Goal: Feedback & Contribution: Leave review/rating

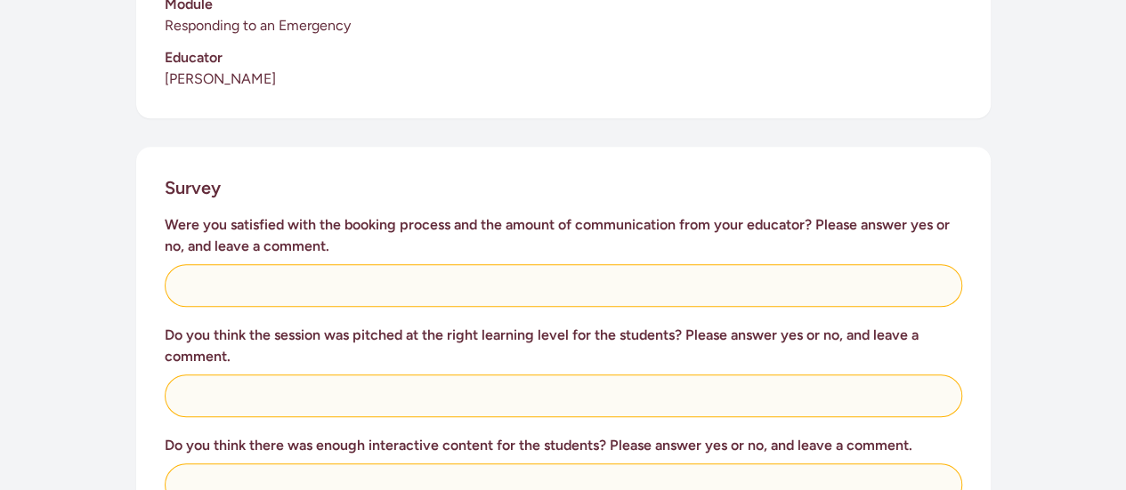
scroll to position [623, 0]
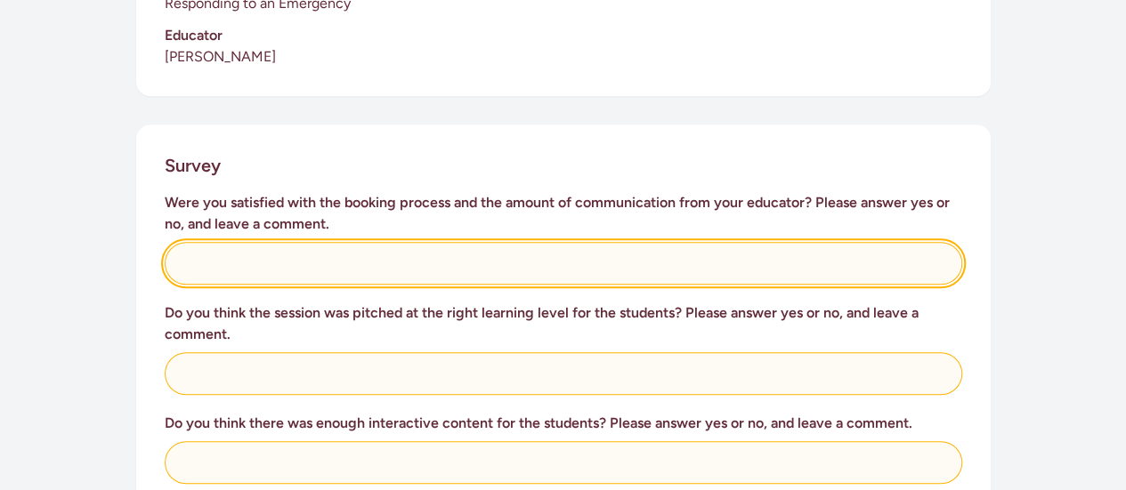
click at [349, 242] on input "text" at bounding box center [563, 263] width 797 height 43
type input "yes"
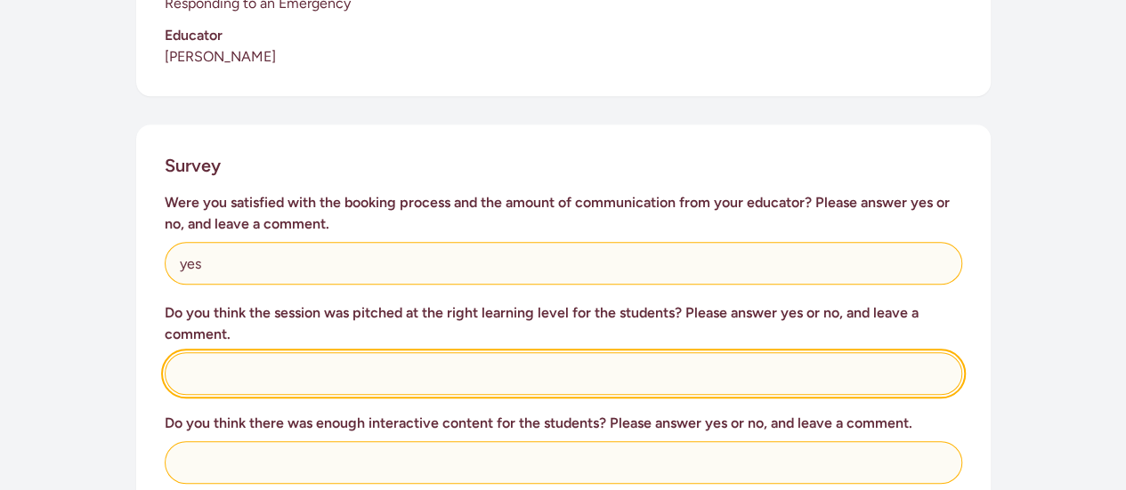
click at [353, 361] on input "text" at bounding box center [563, 373] width 797 height 43
type input "its was very interactive"
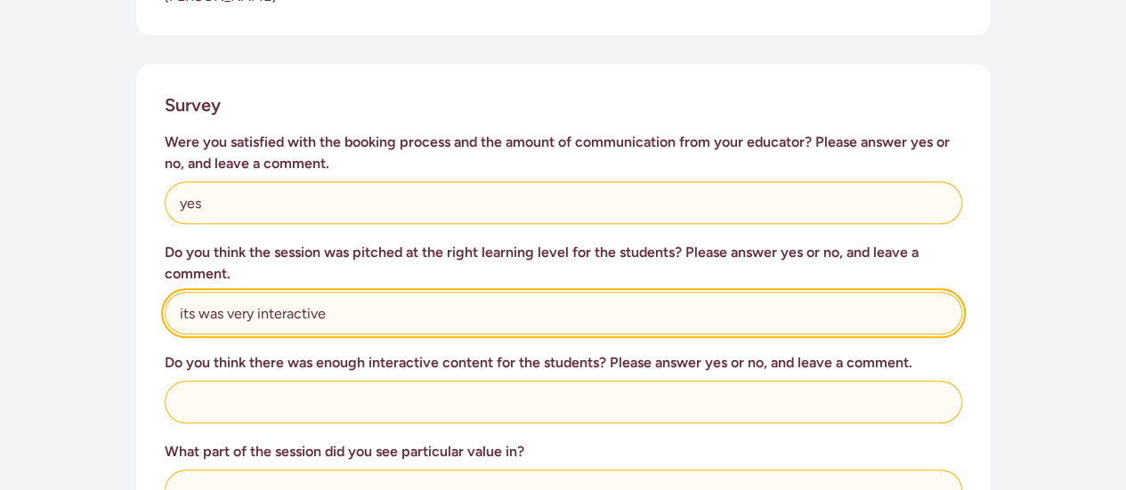
scroll to position [712, 0]
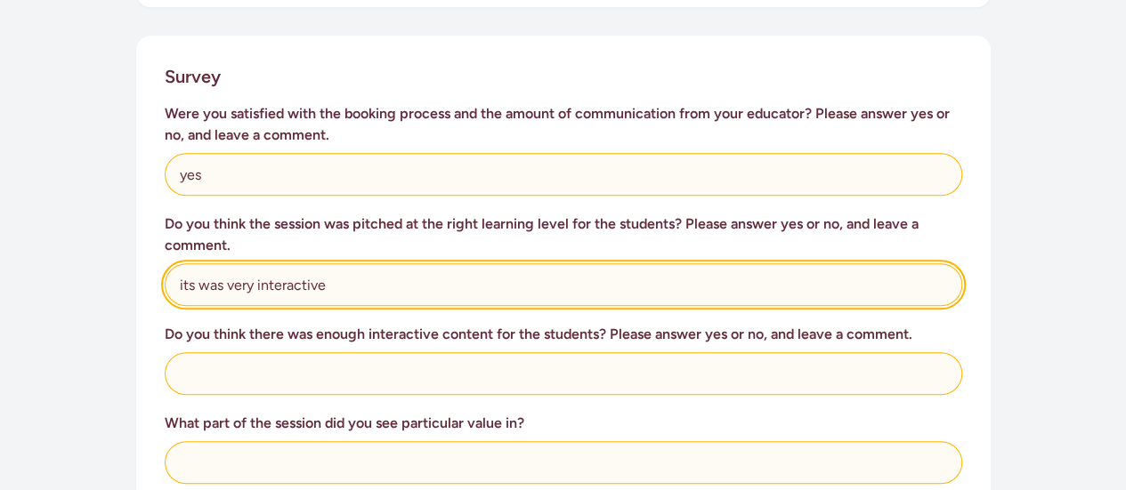
drag, startPoint x: 326, startPoint y: 259, endPoint x: 149, endPoint y: 258, distance: 176.2
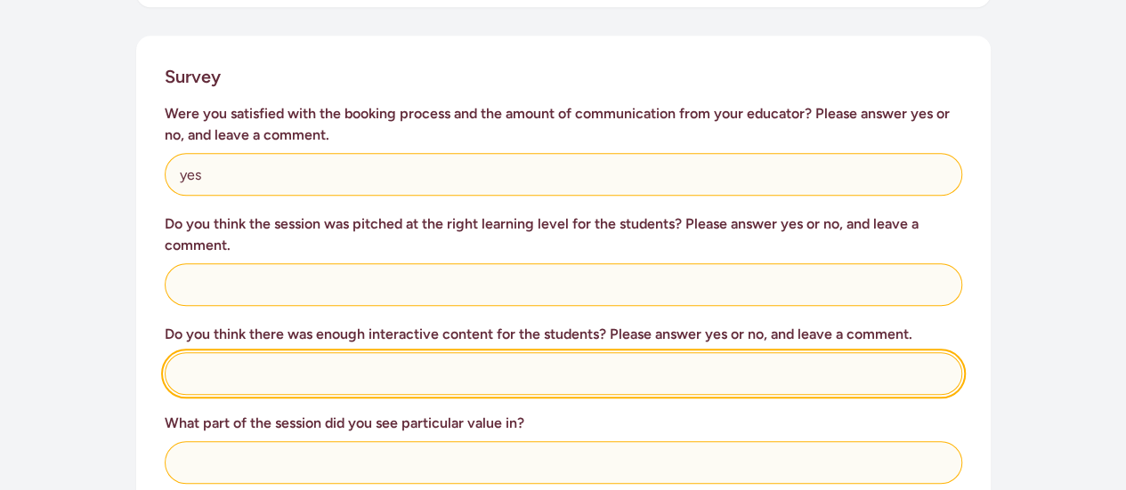
click at [266, 353] on input "text" at bounding box center [563, 373] width 797 height 43
paste input "its was very interactive"
type input "its was very interactive"
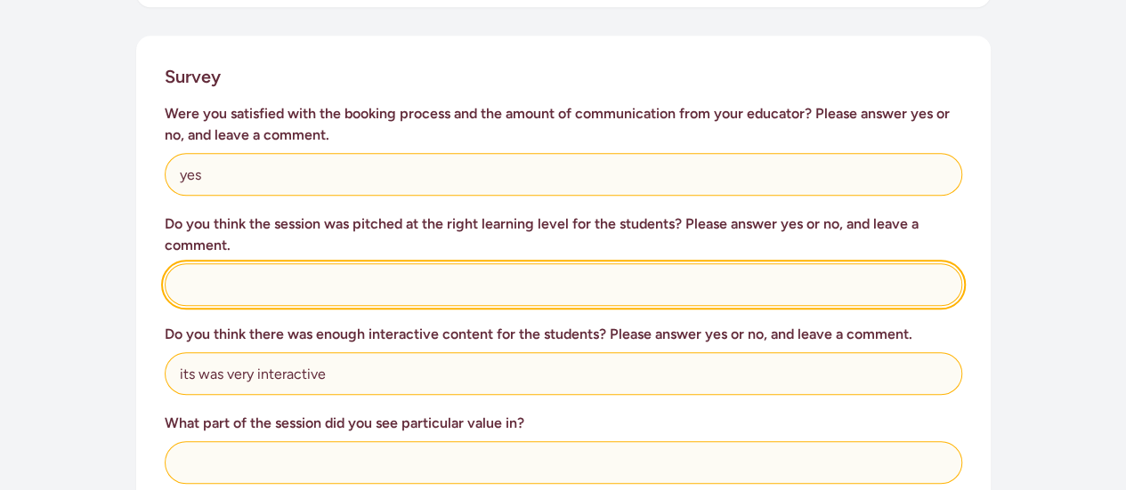
click at [233, 275] on input "text" at bounding box center [563, 284] width 797 height 43
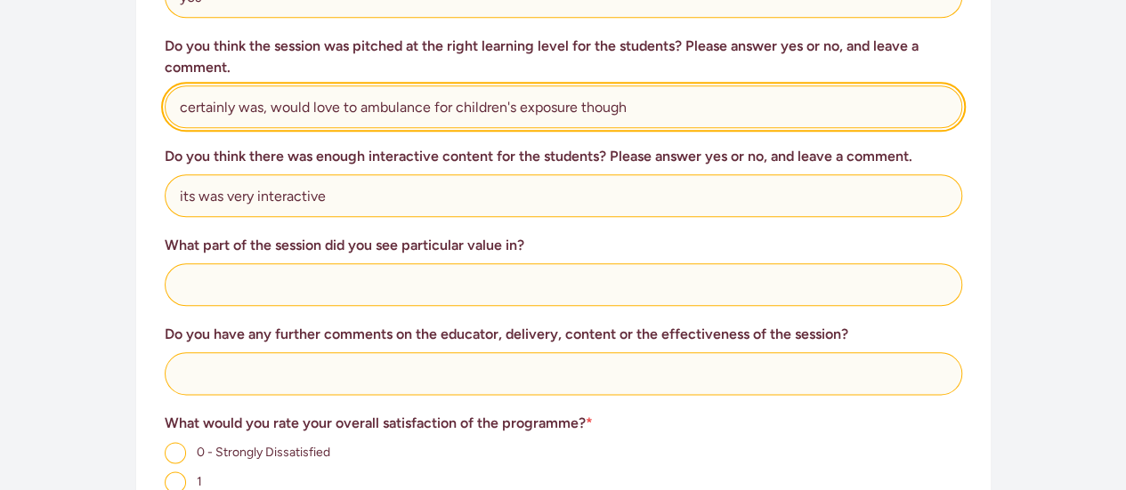
type input "certainly was, would love to ambulance for children's exposure though"
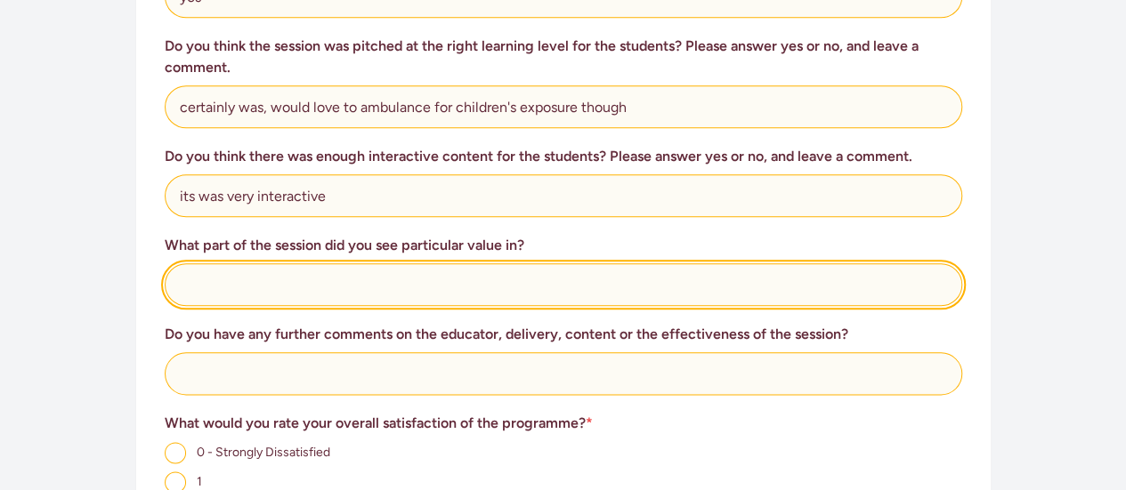
click at [254, 263] on input "text" at bounding box center [563, 284] width 797 height 43
type input "The educator's way of involving children"
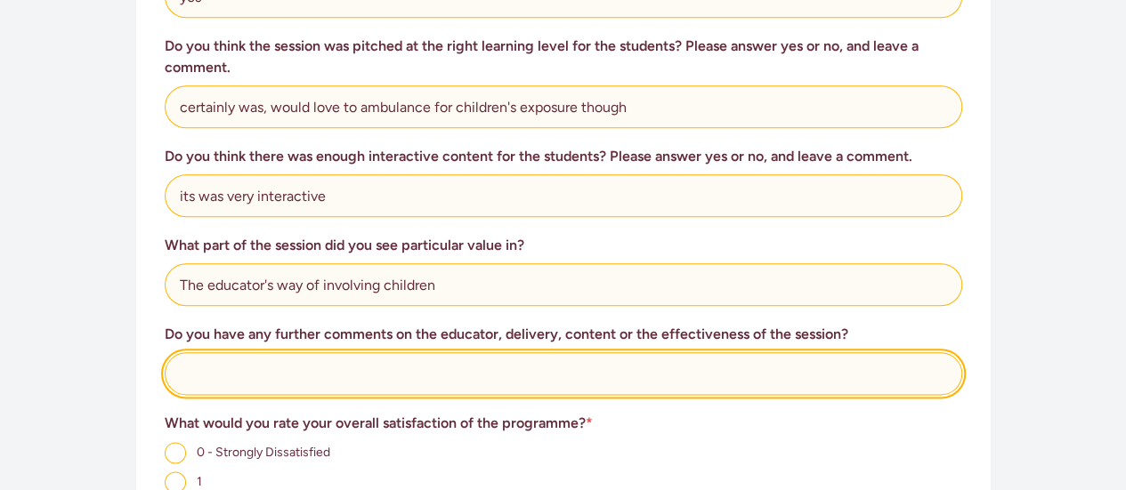
click at [271, 354] on input "text" at bounding box center [563, 373] width 797 height 43
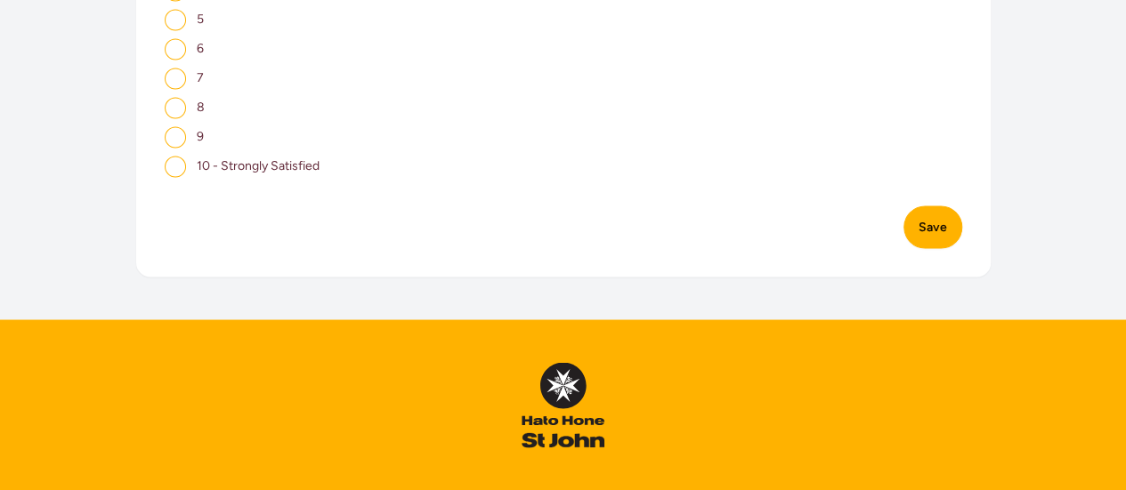
scroll to position [1513, 0]
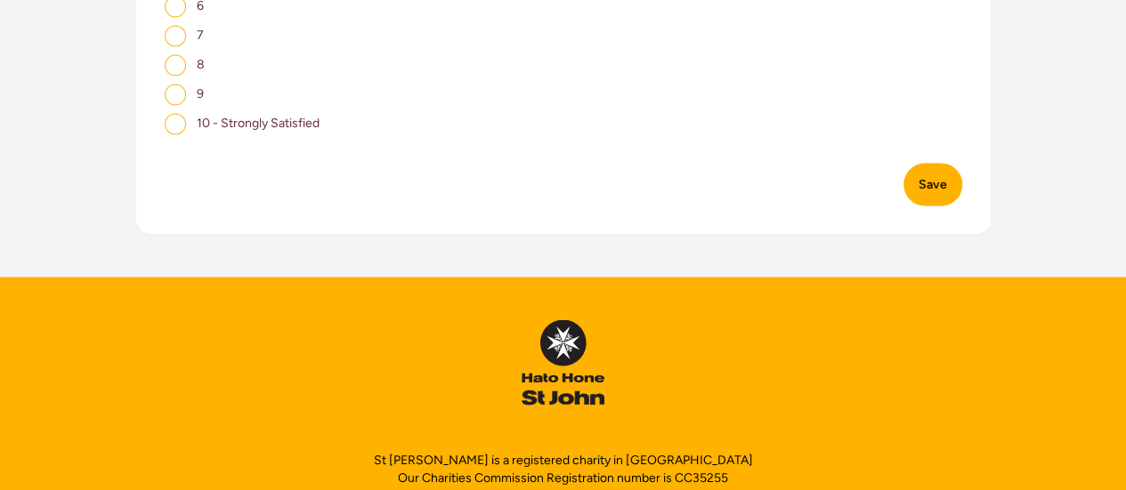
type input "She was amazing"
click at [176, 113] on input "10 - Strongly Satisfied" at bounding box center [175, 123] width 21 height 21
radio input "true"
click at [934, 163] on button "Save" at bounding box center [932, 184] width 59 height 43
